Goal: Information Seeking & Learning: Learn about a topic

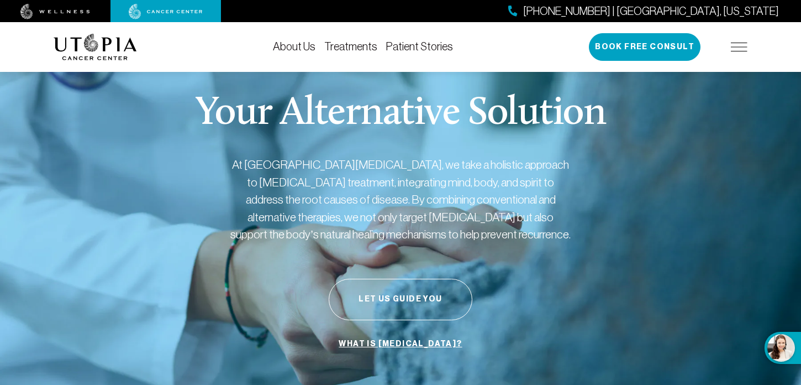
click at [736, 49] on img at bounding box center [739, 47] width 17 height 9
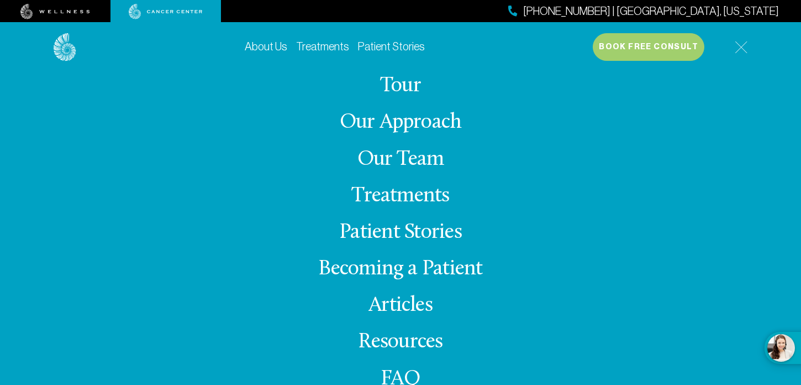
click at [407, 195] on link "Treatments" at bounding box center [400, 196] width 98 height 22
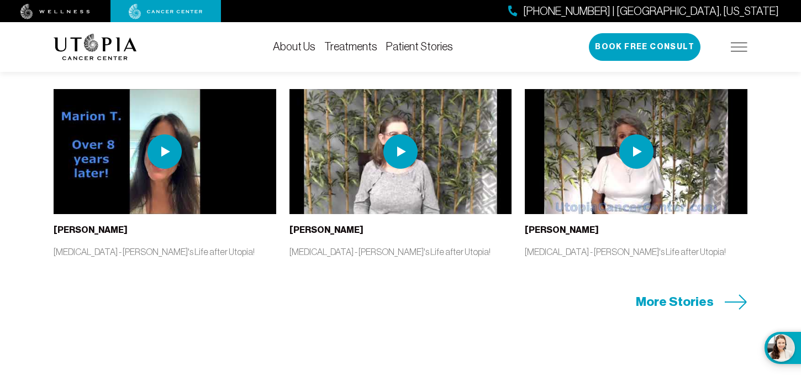
scroll to position [2320, 0]
